Goal: Find specific page/section: Find specific page/section

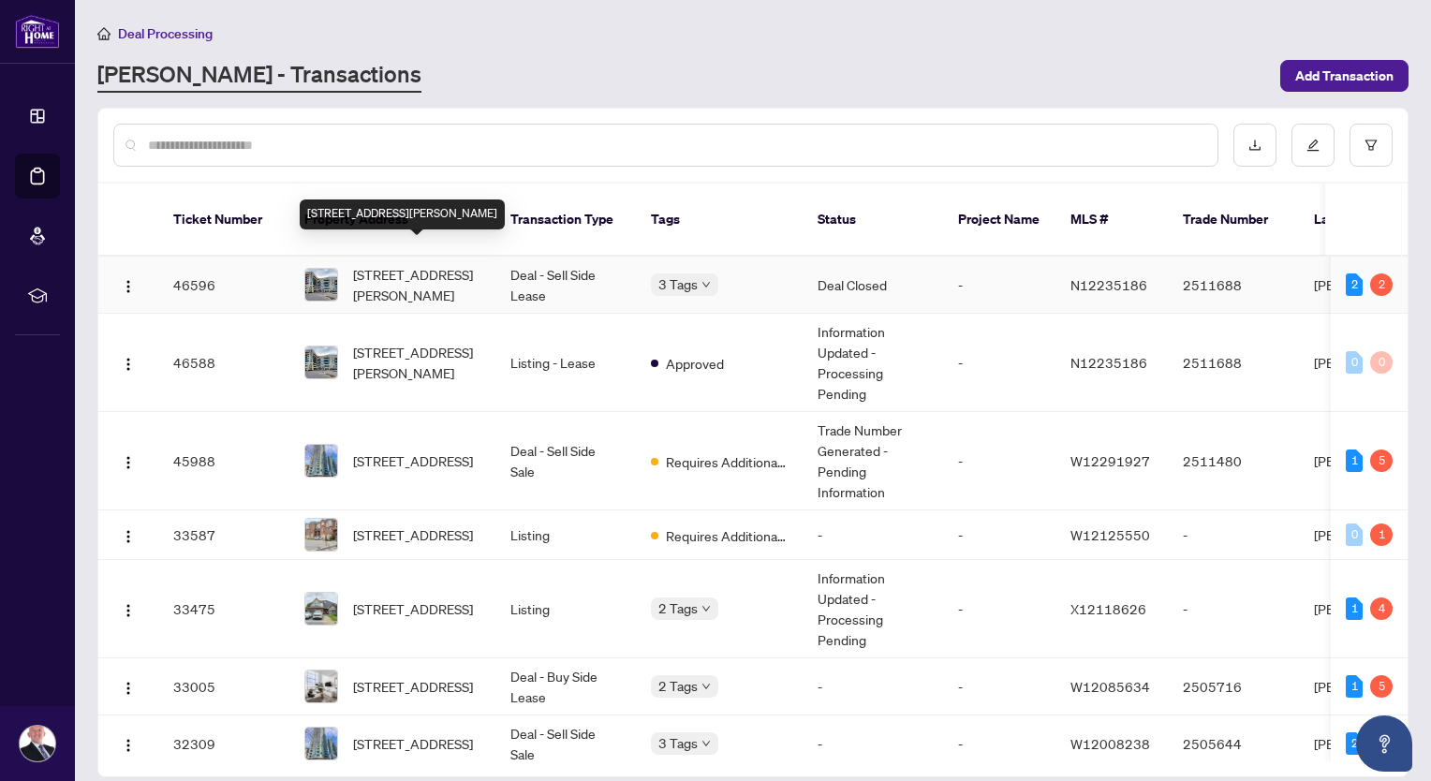
click at [455, 264] on span "[STREET_ADDRESS][PERSON_NAME]" at bounding box center [416, 284] width 127 height 41
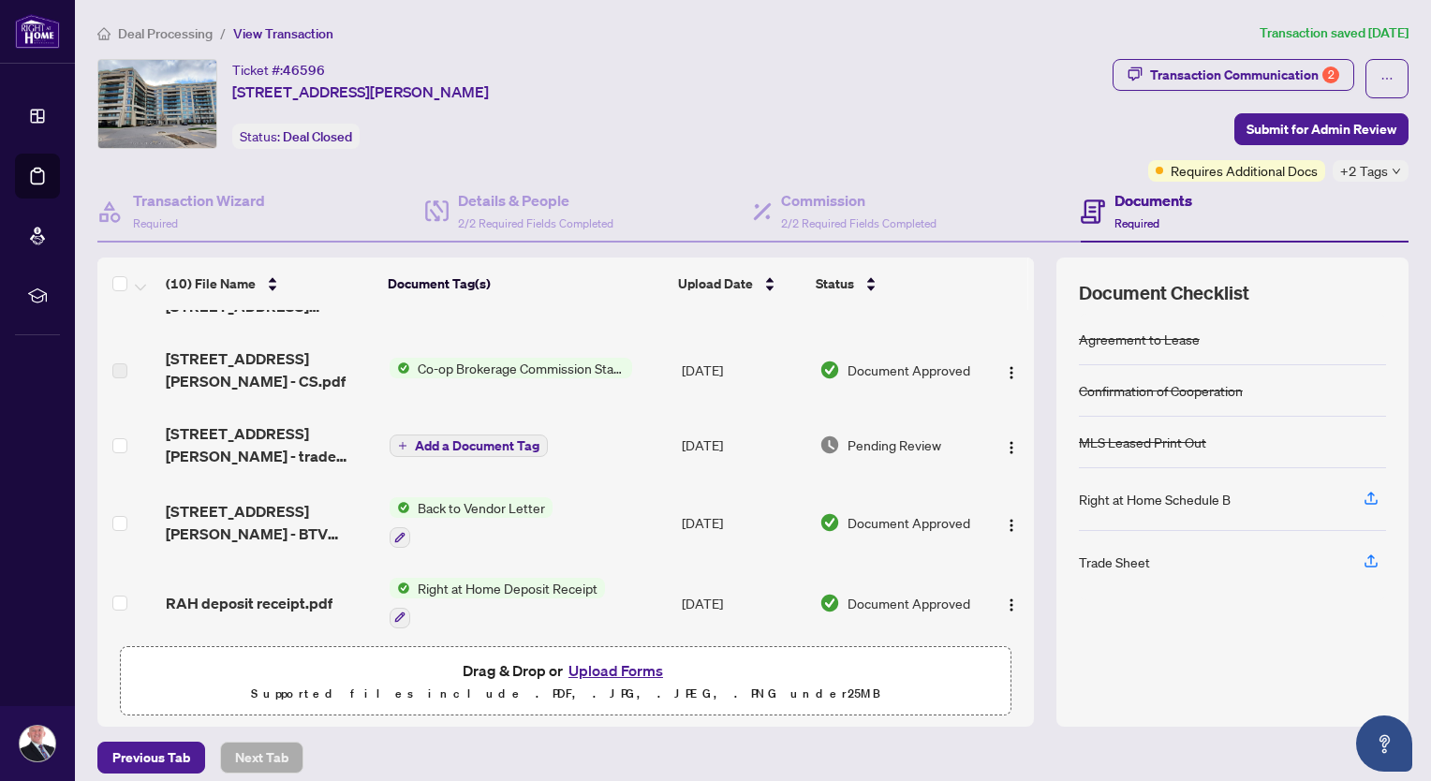
scroll to position [155, 0]
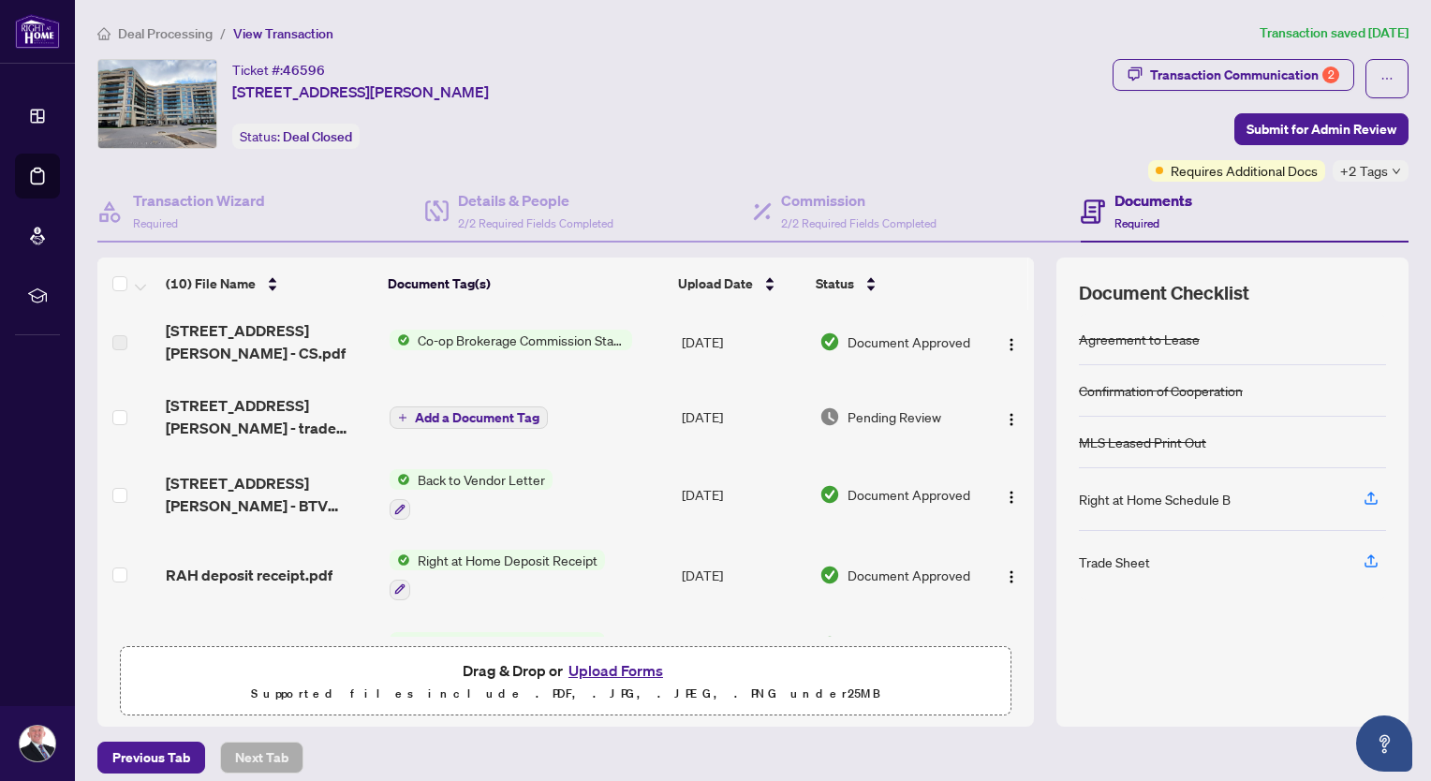
click at [1169, 497] on div "Right at Home Schedule B" at bounding box center [1155, 499] width 152 height 21
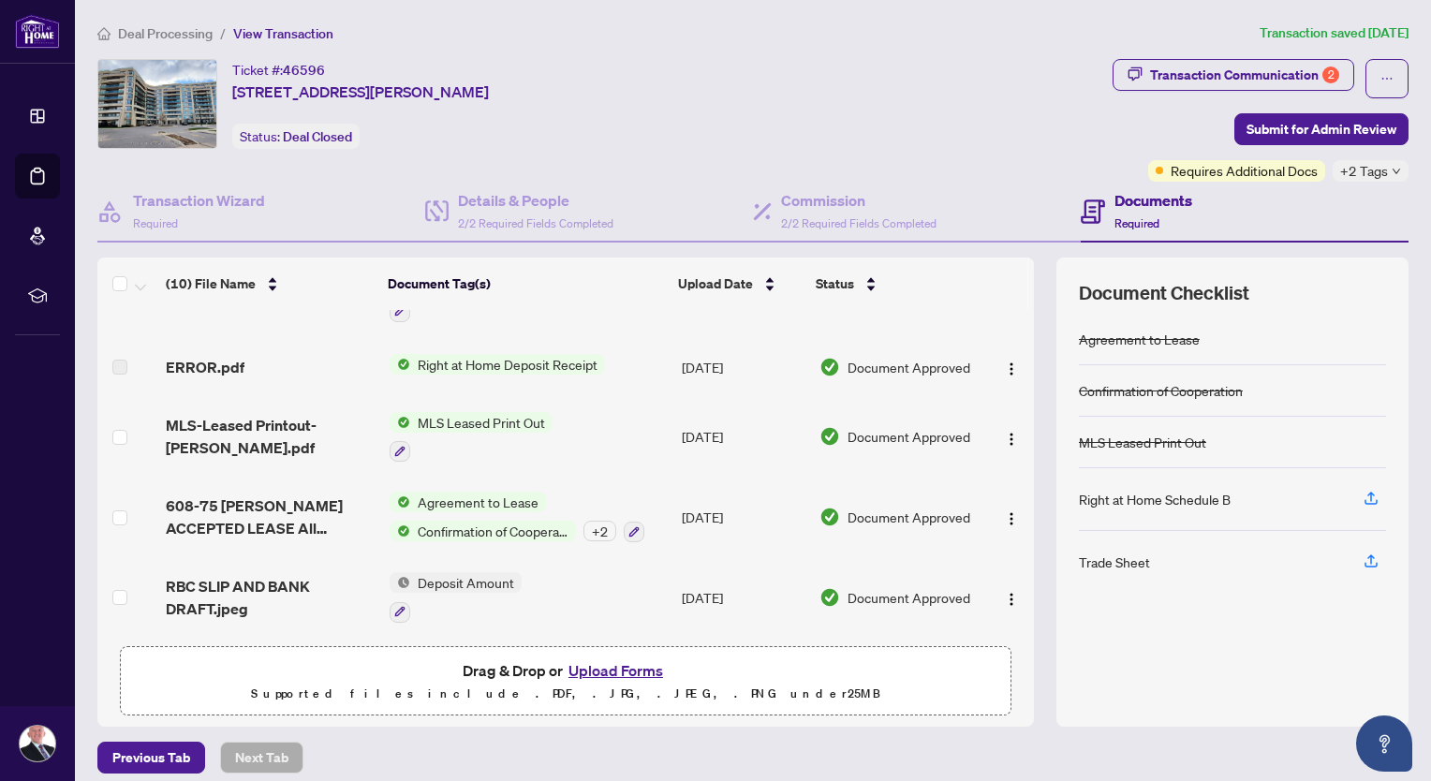
scroll to position [11, 0]
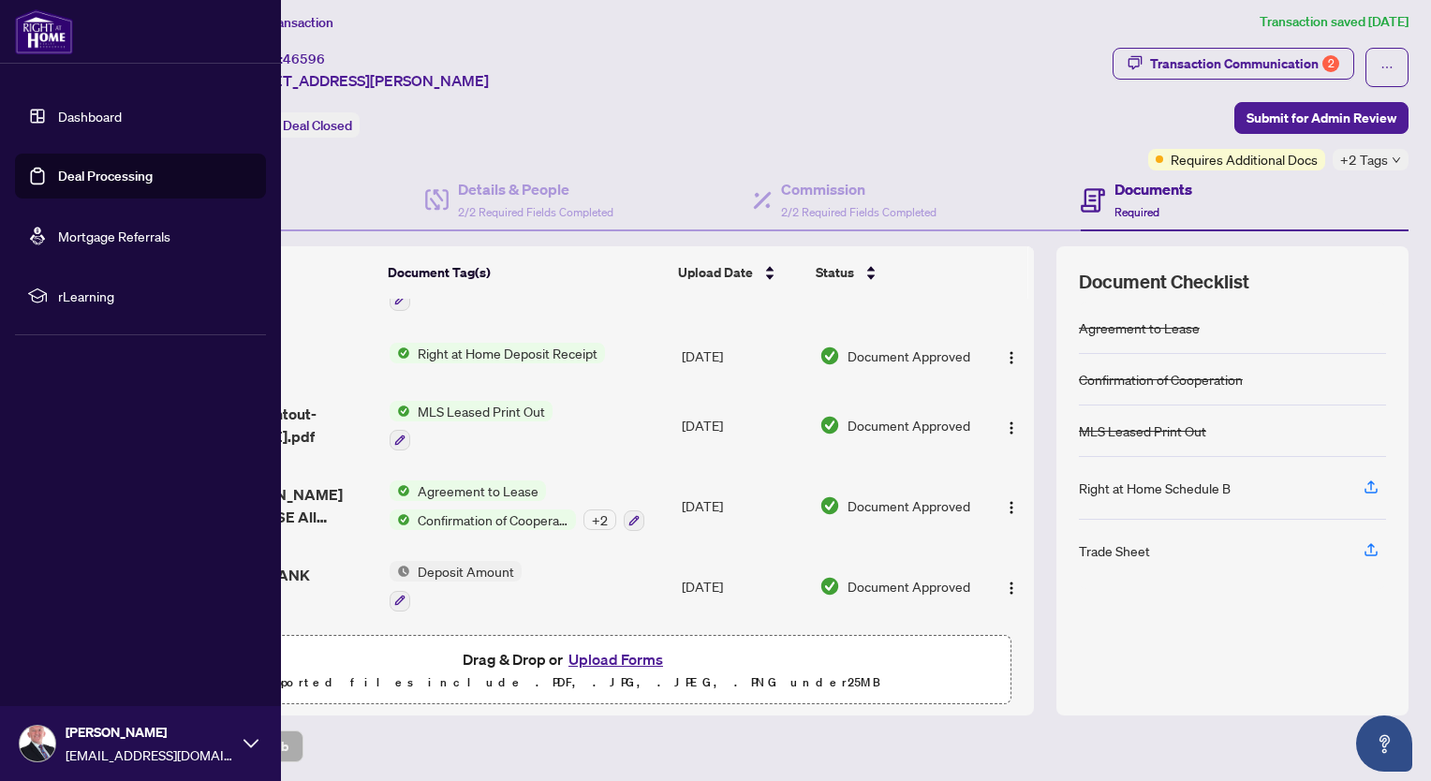
click at [110, 112] on link "Dashboard" at bounding box center [90, 116] width 64 height 17
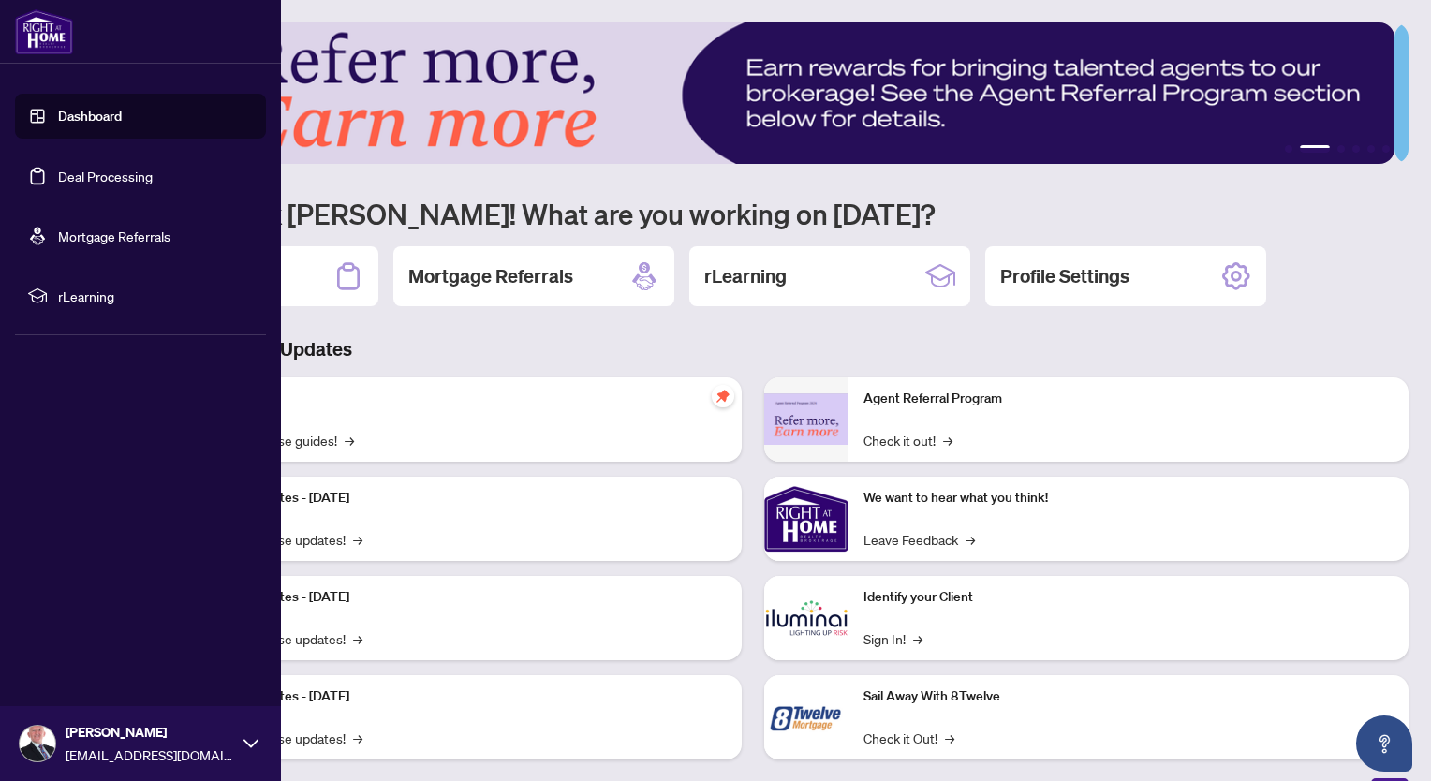
click at [76, 169] on link "Deal Processing" at bounding box center [105, 176] width 95 height 17
